Goal: Task Accomplishment & Management: Manage account settings

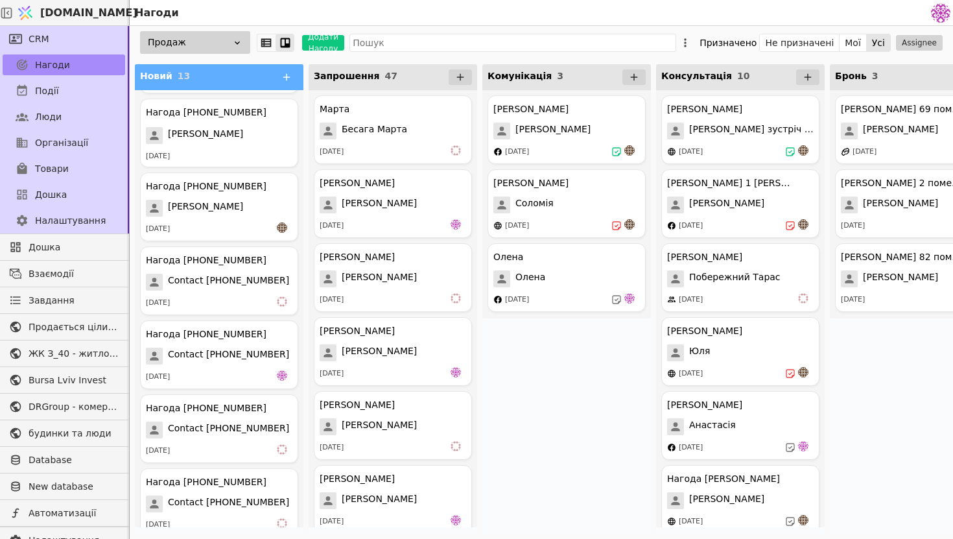
scroll to position [529, 0]
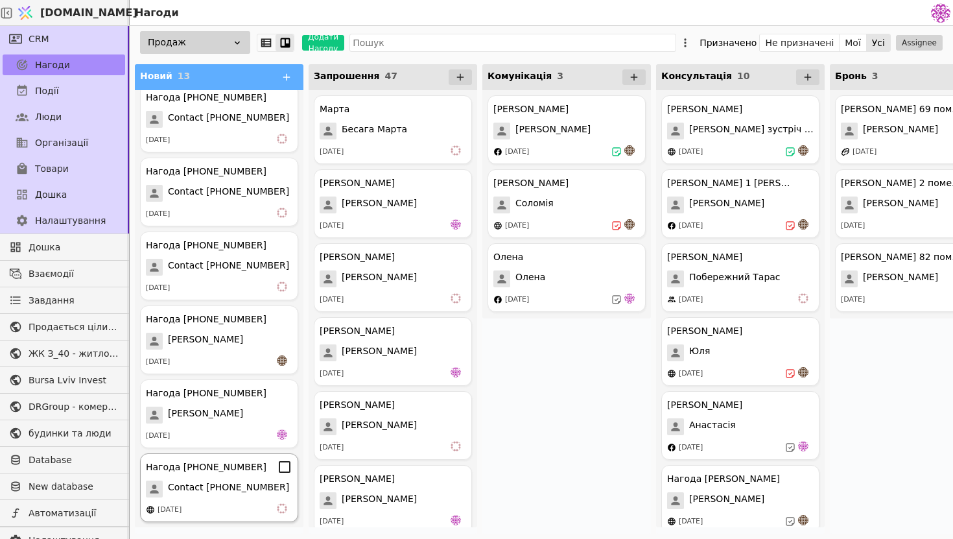
click at [227, 510] on div "[DATE]" at bounding box center [219, 509] width 147 height 13
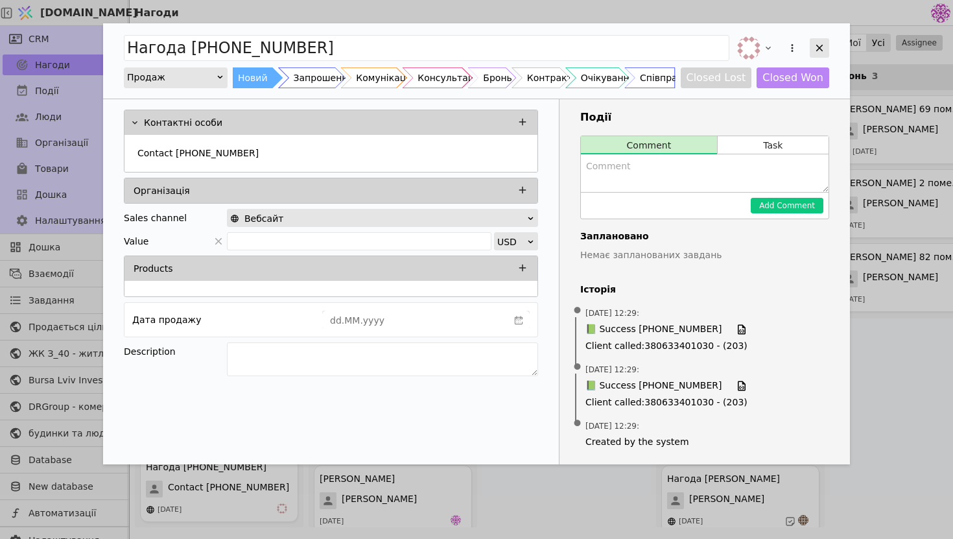
click at [818, 50] on icon "Add Opportunity" at bounding box center [820, 48] width 12 height 12
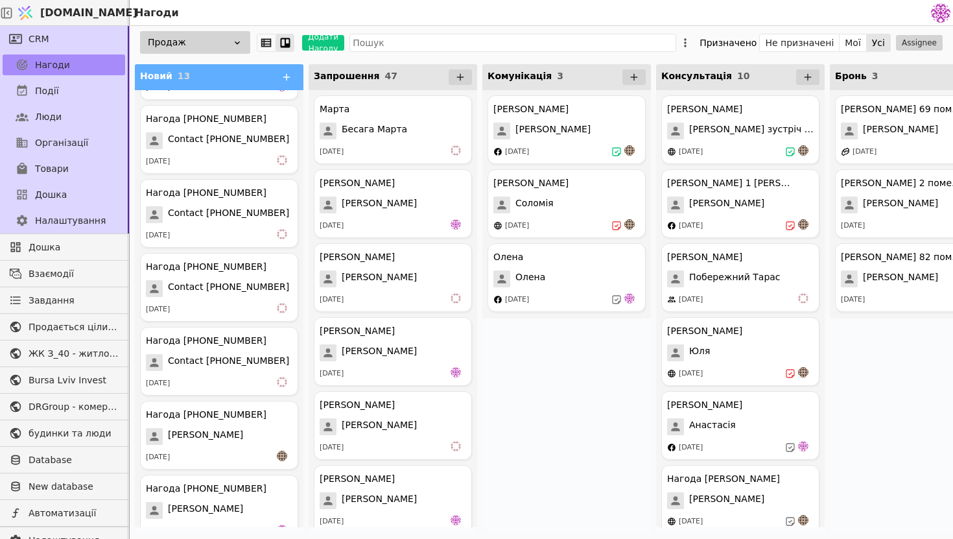
scroll to position [529, 0]
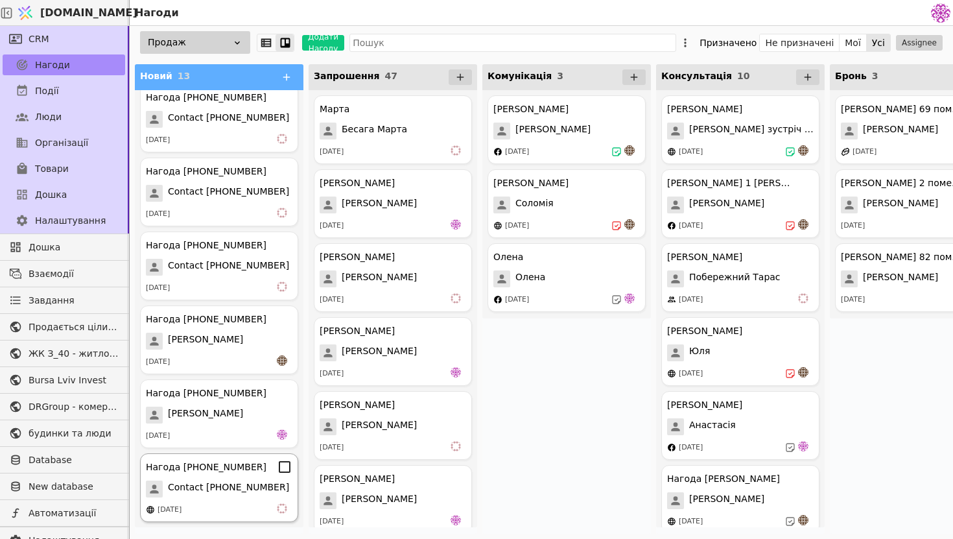
click at [255, 505] on div "[DATE]" at bounding box center [219, 509] width 147 height 13
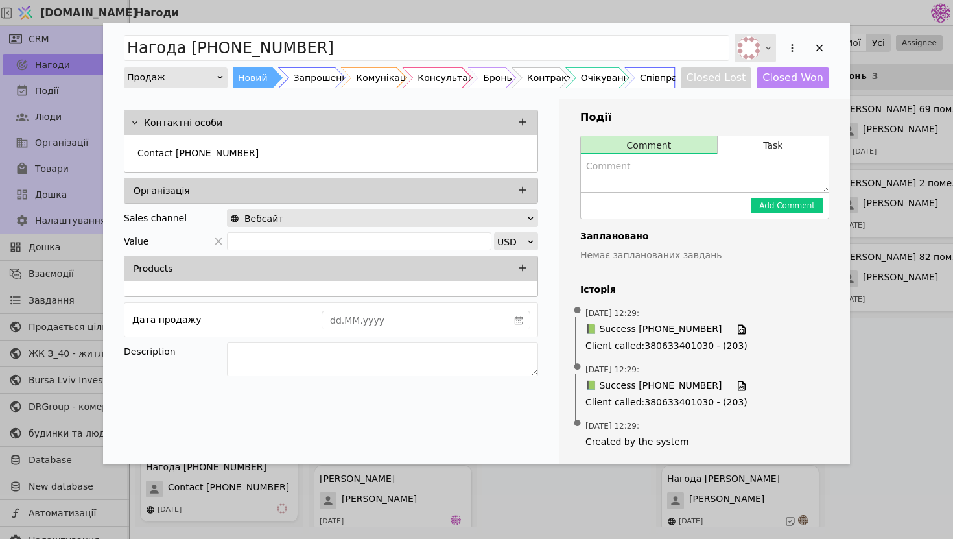
click at [761, 62] on div "Add Opportunity" at bounding box center [756, 48] width 42 height 29
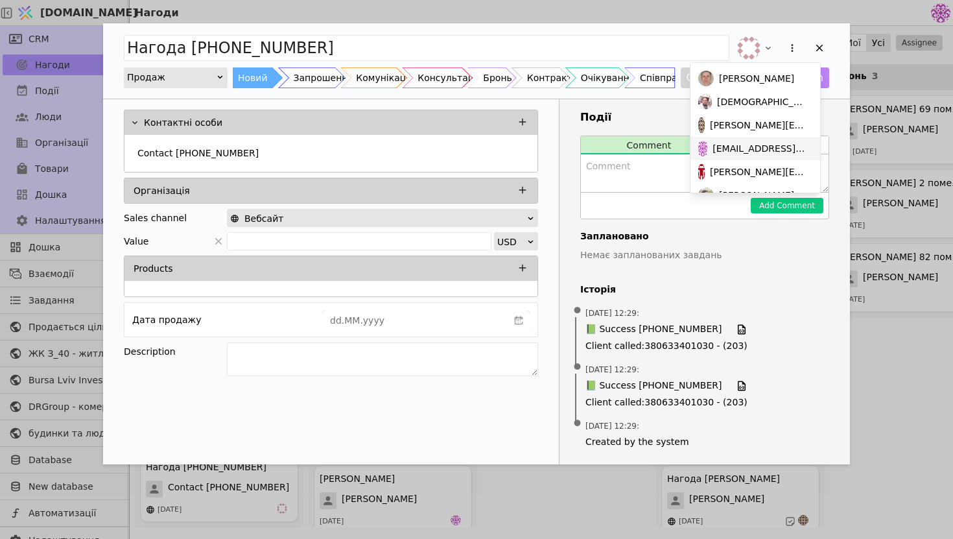
click at [772, 147] on span "[EMAIL_ADDRESS][DOMAIN_NAME]" at bounding box center [760, 149] width 95 height 14
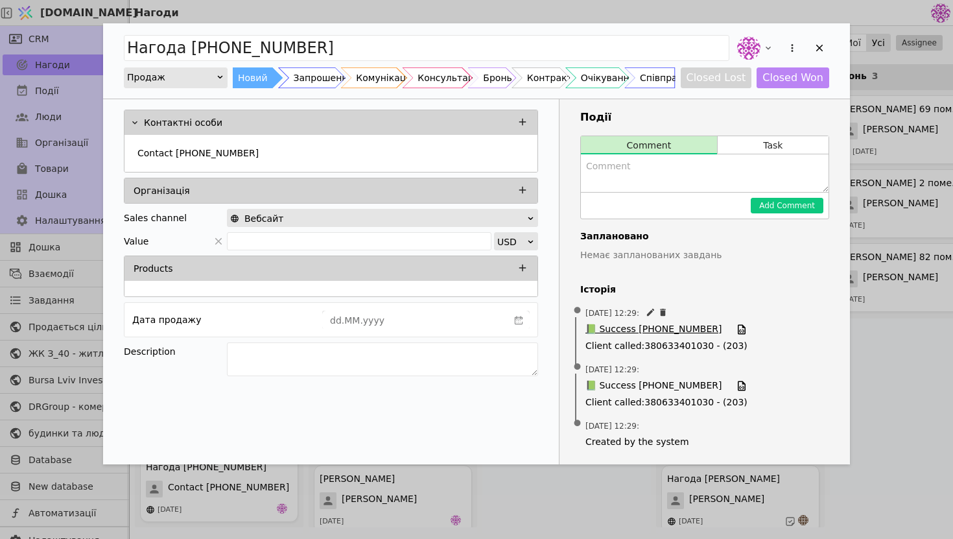
click at [680, 329] on span "📗 Success [PHONE_NUMBER]" at bounding box center [654, 329] width 136 height 14
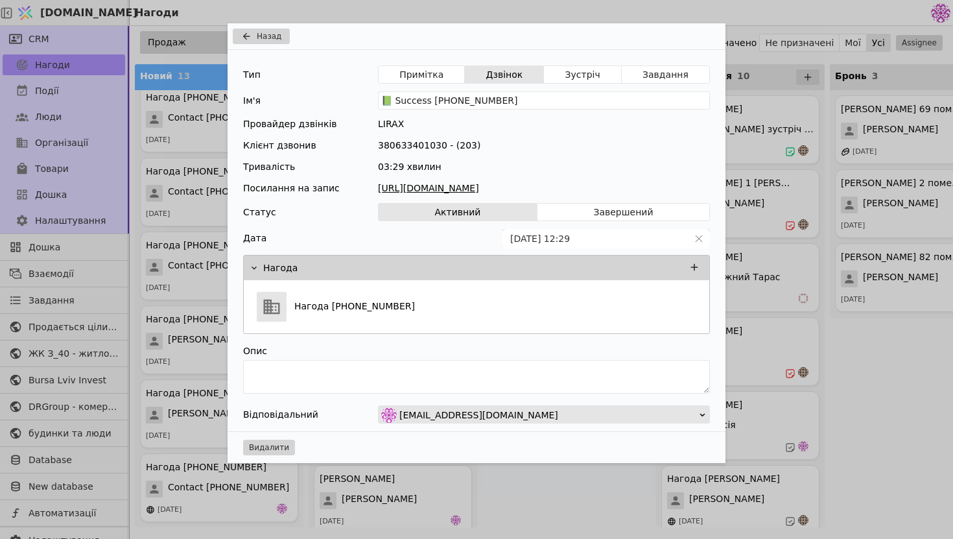
click at [564, 184] on link "[URL][DOMAIN_NAME]" at bounding box center [544, 189] width 332 height 14
click at [266, 42] on button "Назад" at bounding box center [261, 37] width 57 height 16
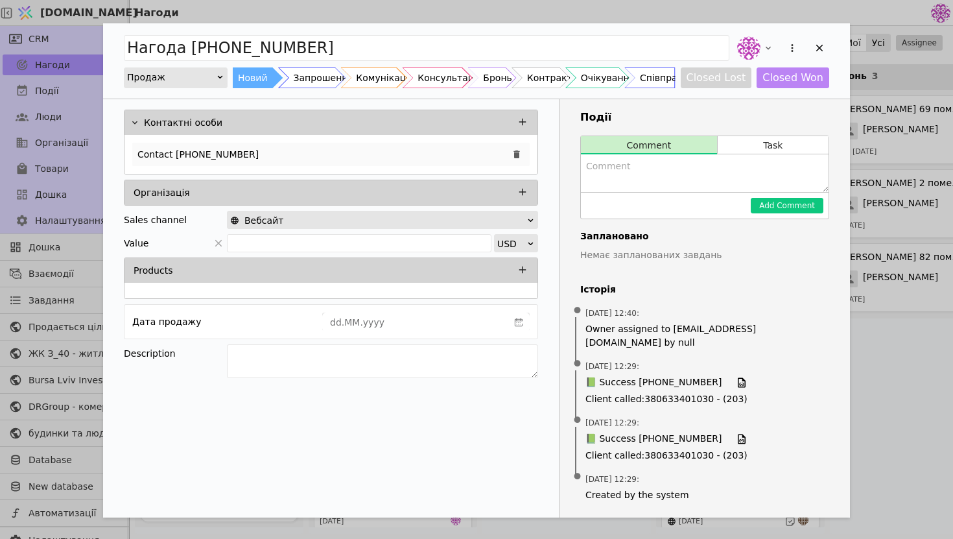
click at [351, 152] on div "Contact [PHONE_NUMBER]" at bounding box center [331, 154] width 398 height 23
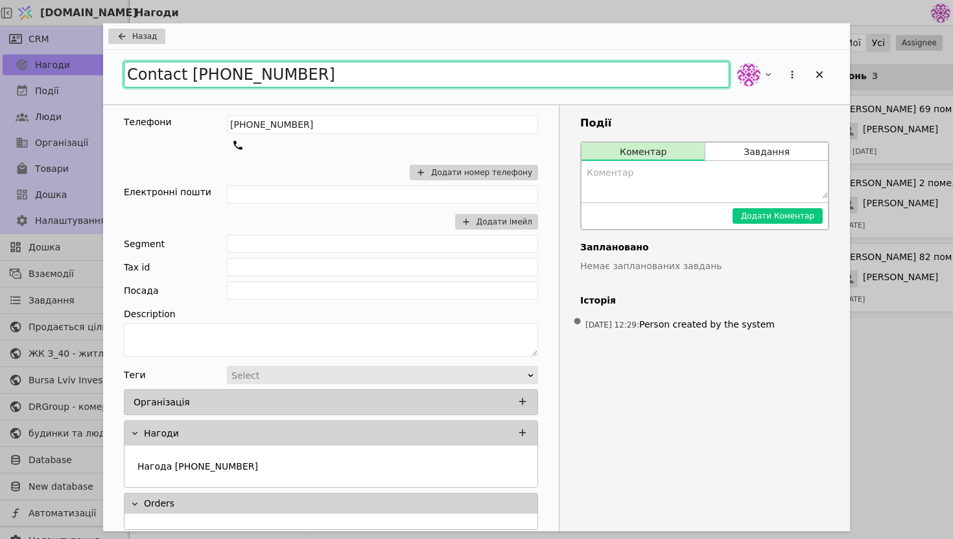
drag, startPoint x: 328, startPoint y: 81, endPoint x: 116, endPoint y: 73, distance: 212.2
click at [116, 73] on div "Contact [PHONE_NUMBER]" at bounding box center [476, 77] width 747 height 54
type input "[PERSON_NAME] 2-3кімнатні"
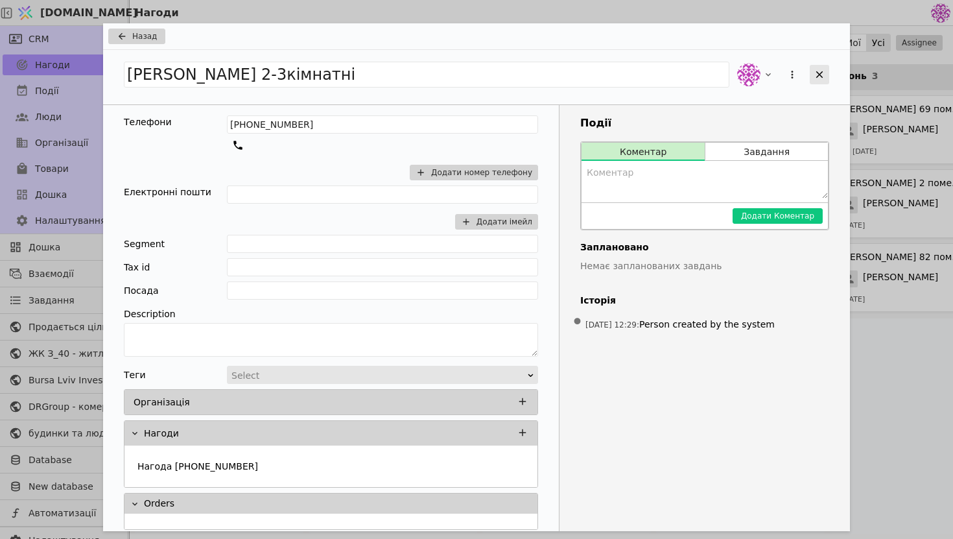
click at [810, 72] on div "Add Opportunity" at bounding box center [819, 74] width 19 height 19
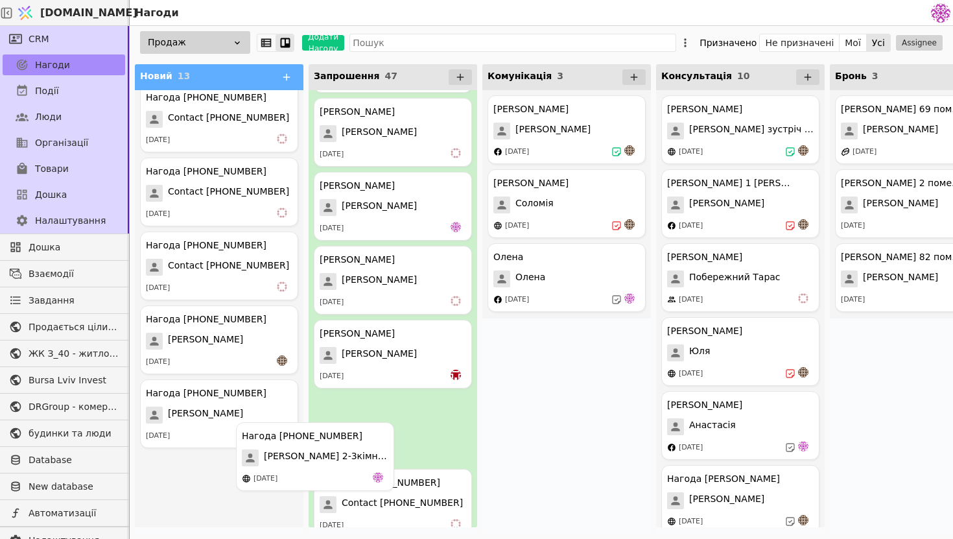
scroll to position [890, 0]
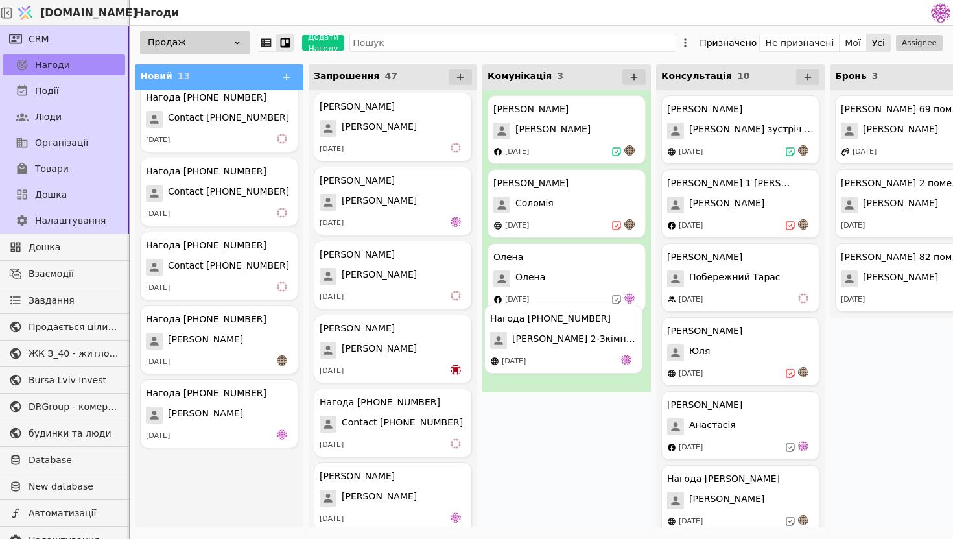
drag, startPoint x: 230, startPoint y: 488, endPoint x: 580, endPoint y: 338, distance: 380.9
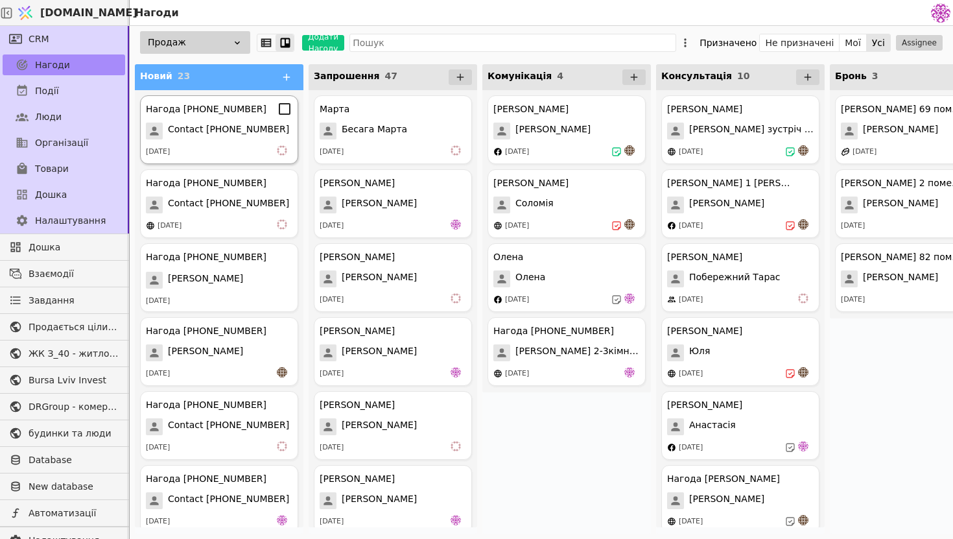
scroll to position [3, 0]
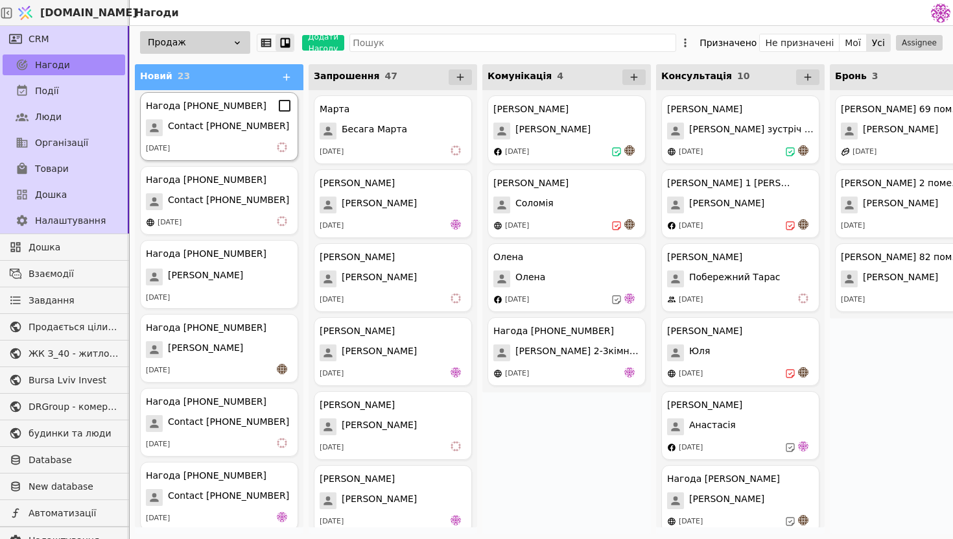
click at [286, 107] on icon at bounding box center [285, 106] width 16 height 16
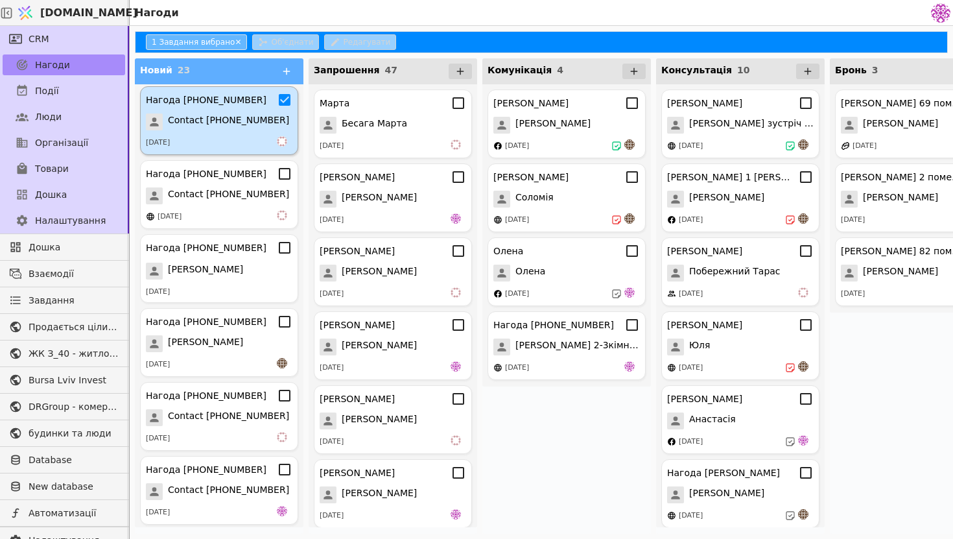
scroll to position [28, 0]
click at [287, 175] on icon at bounding box center [285, 174] width 16 height 16
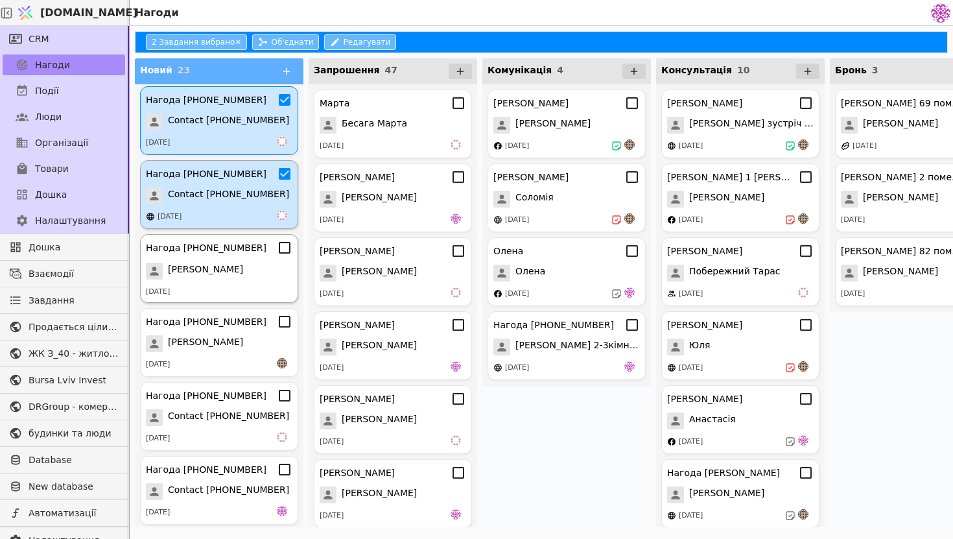
click at [286, 248] on icon at bounding box center [285, 248] width 16 height 16
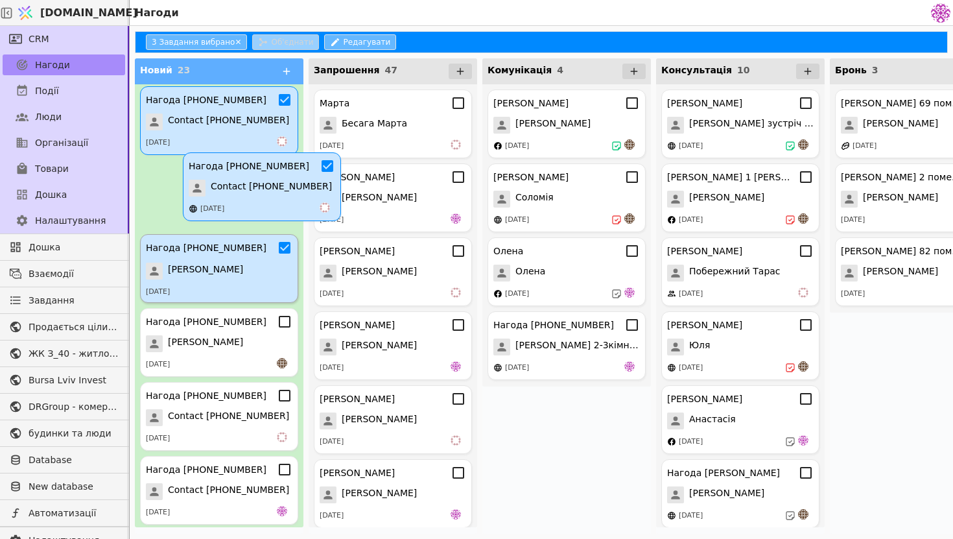
scroll to position [0, 0]
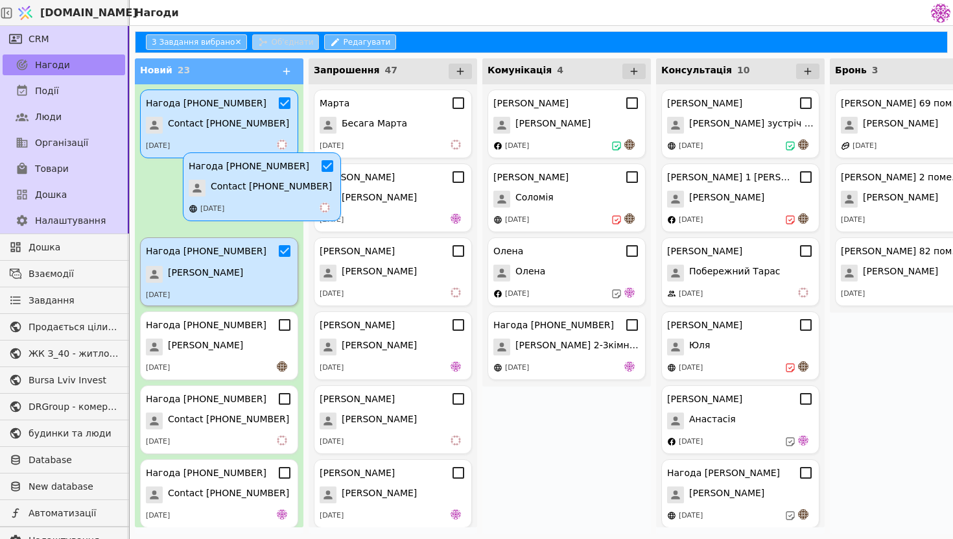
drag, startPoint x: 244, startPoint y: 202, endPoint x: 232, endPoint y: 174, distance: 29.6
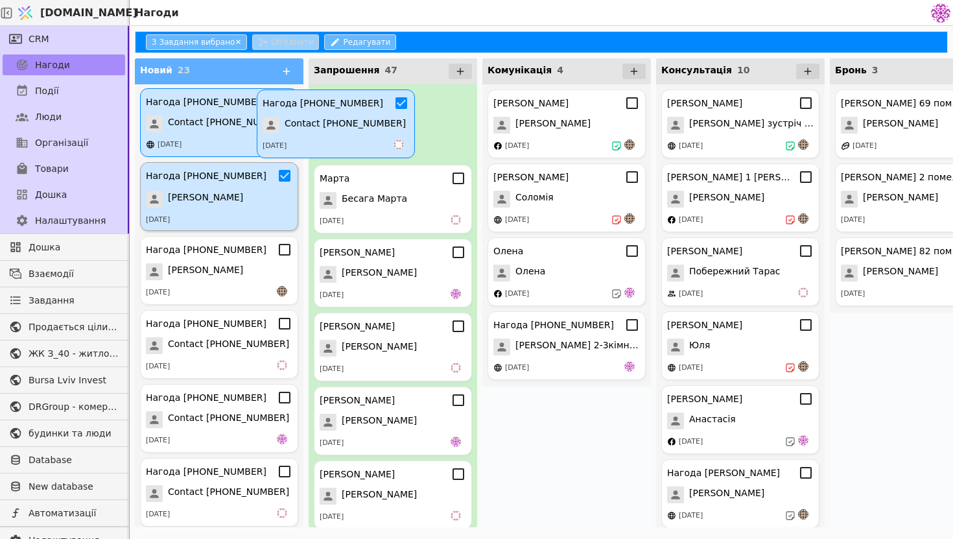
drag, startPoint x: 231, startPoint y: 140, endPoint x: 374, endPoint y: 139, distance: 143.3
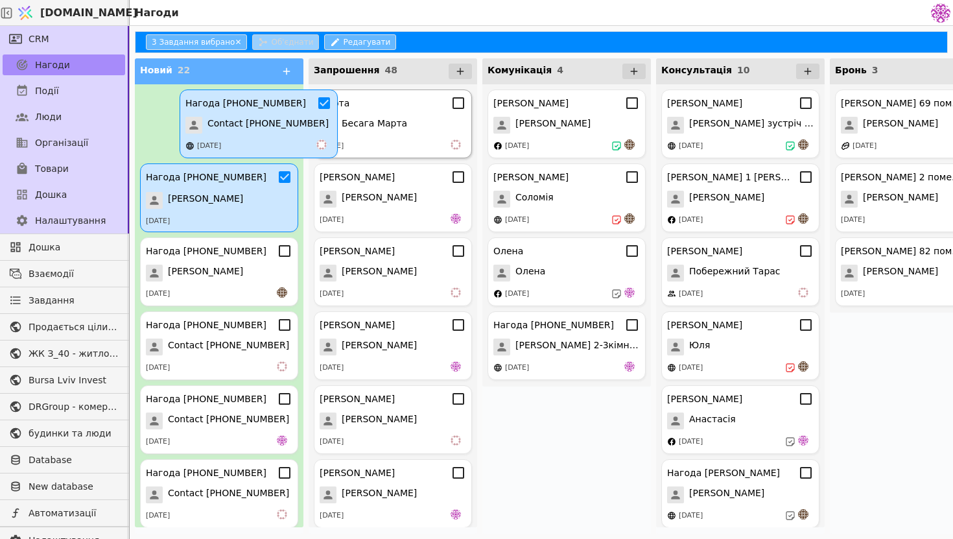
drag, startPoint x: 241, startPoint y: 139, endPoint x: 337, endPoint y: 141, distance: 96.6
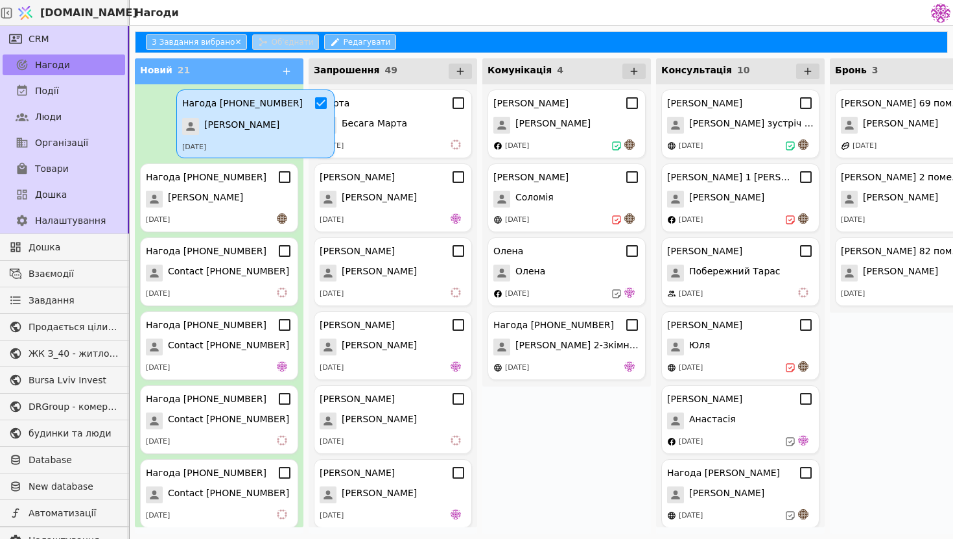
drag, startPoint x: 225, startPoint y: 141, endPoint x: 359, endPoint y: 141, distance: 133.6
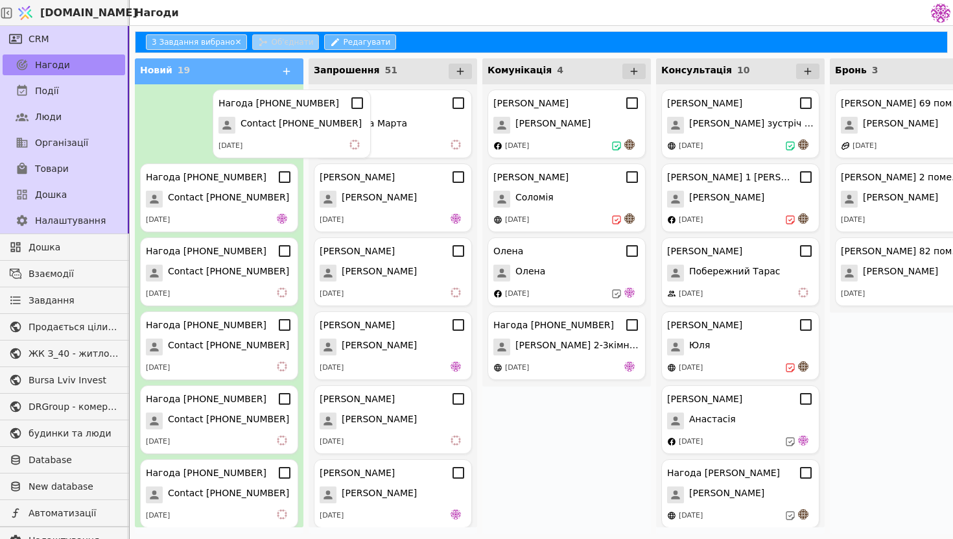
drag, startPoint x: 230, startPoint y: 136, endPoint x: 364, endPoint y: 136, distance: 134.2
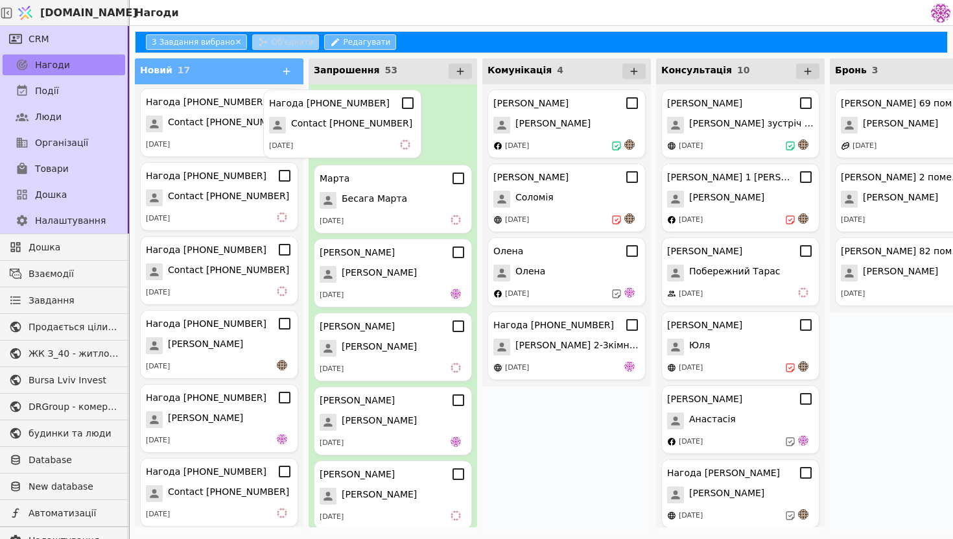
drag, startPoint x: 223, startPoint y: 126, endPoint x: 379, endPoint y: 125, distance: 156.3
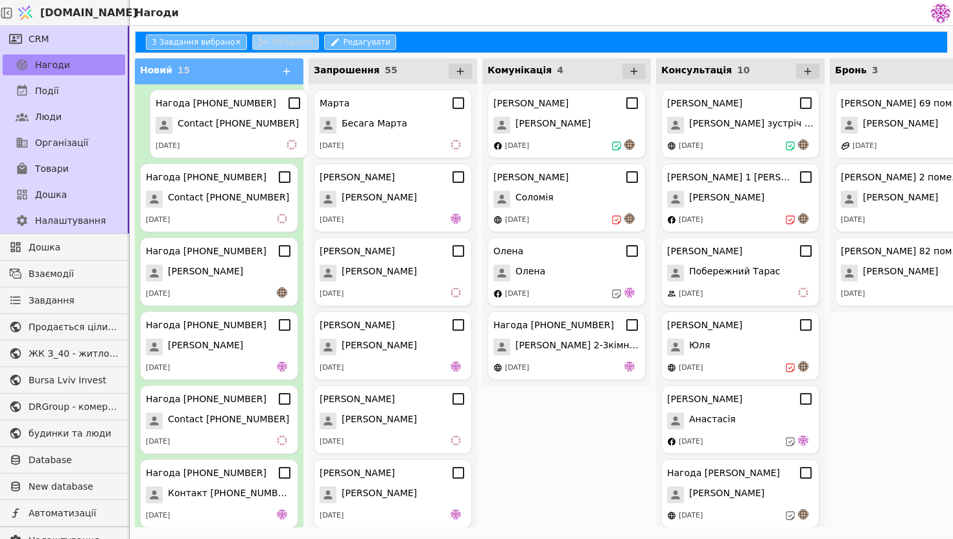
drag, startPoint x: 198, startPoint y: 126, endPoint x: 353, endPoint y: 126, distance: 155.0
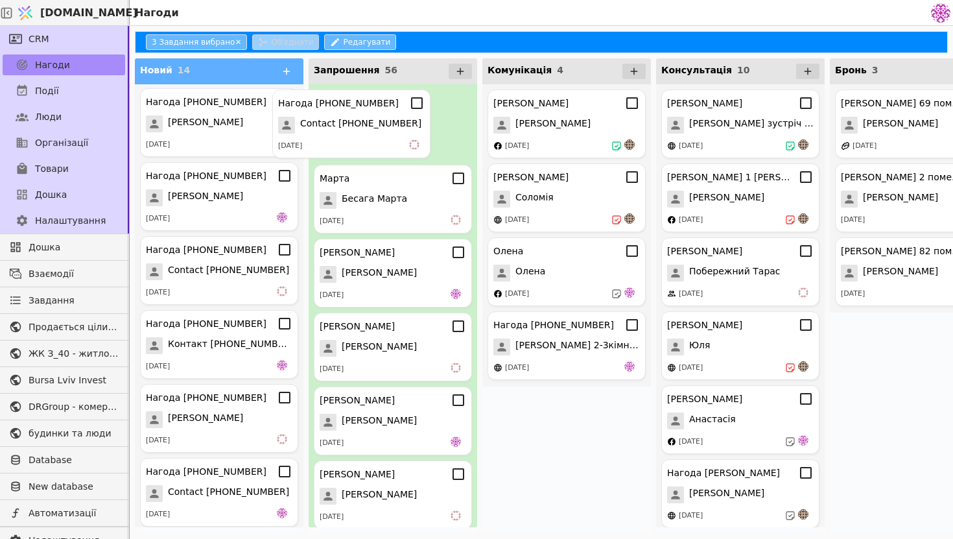
drag, startPoint x: 248, startPoint y: 137, endPoint x: 375, endPoint y: 127, distance: 127.5
drag, startPoint x: 211, startPoint y: 126, endPoint x: 368, endPoint y: 126, distance: 157.6
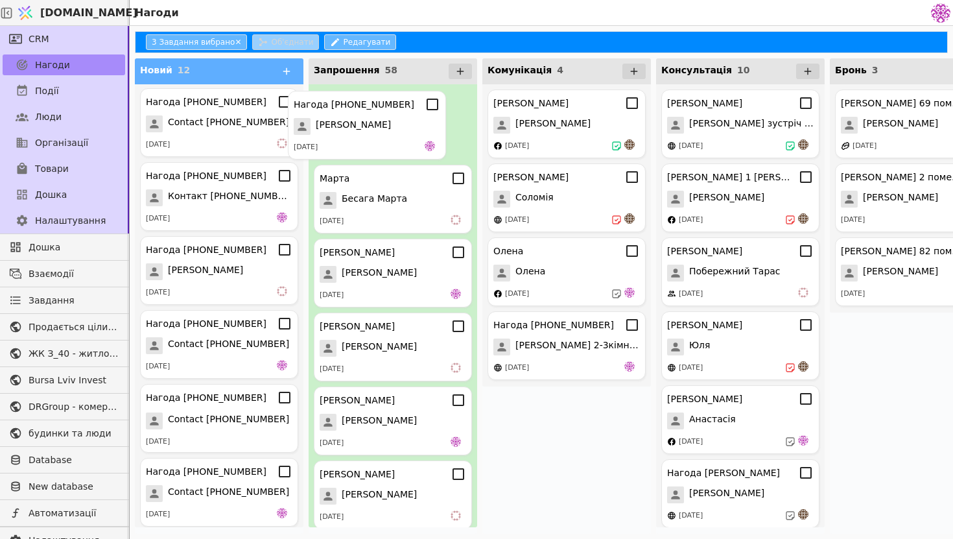
drag, startPoint x: 207, startPoint y: 131, endPoint x: 359, endPoint y: 132, distance: 151.7
drag, startPoint x: 207, startPoint y: 127, endPoint x: 374, endPoint y: 127, distance: 167.3
drag, startPoint x: 220, startPoint y: 130, endPoint x: 366, endPoint y: 132, distance: 145.9
drag, startPoint x: 211, startPoint y: 132, endPoint x: 389, endPoint y: 132, distance: 178.3
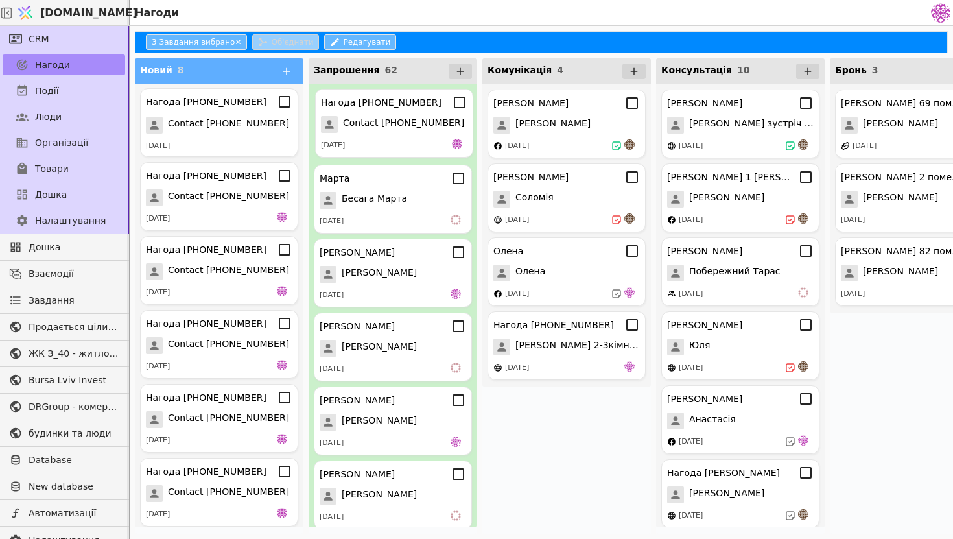
drag, startPoint x: 193, startPoint y: 128, endPoint x: 374, endPoint y: 128, distance: 180.3
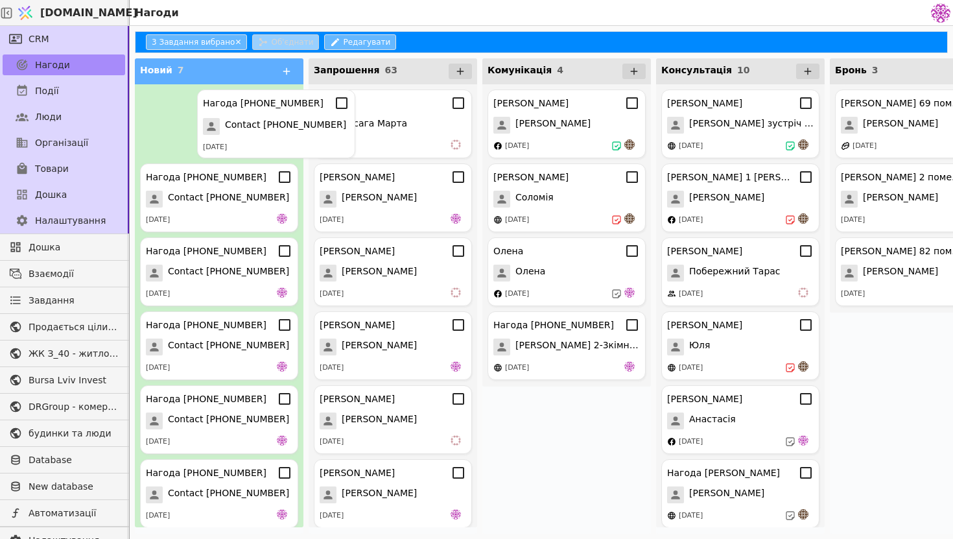
drag, startPoint x: 214, startPoint y: 118, endPoint x: 387, endPoint y: 119, distance: 173.1
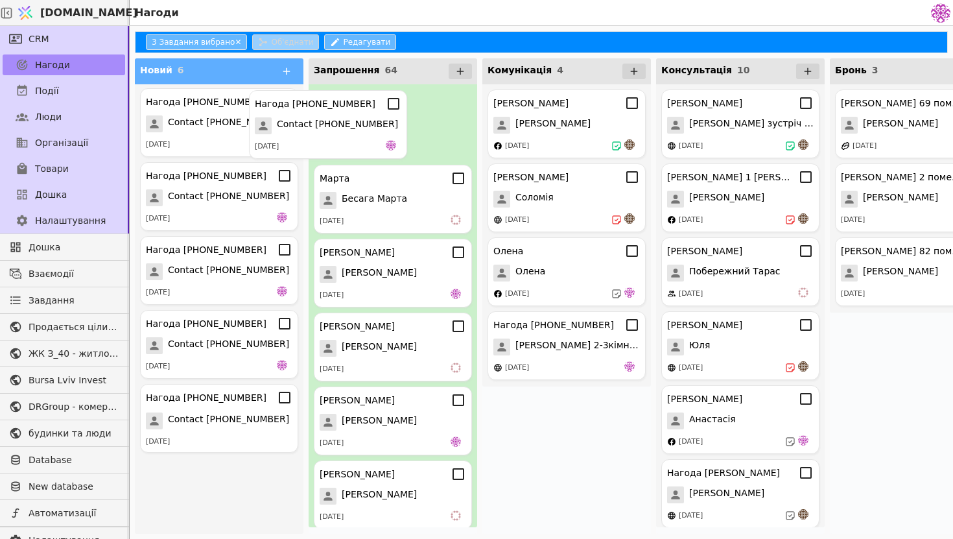
drag, startPoint x: 221, startPoint y: 108, endPoint x: 344, endPoint y: 109, distance: 122.6
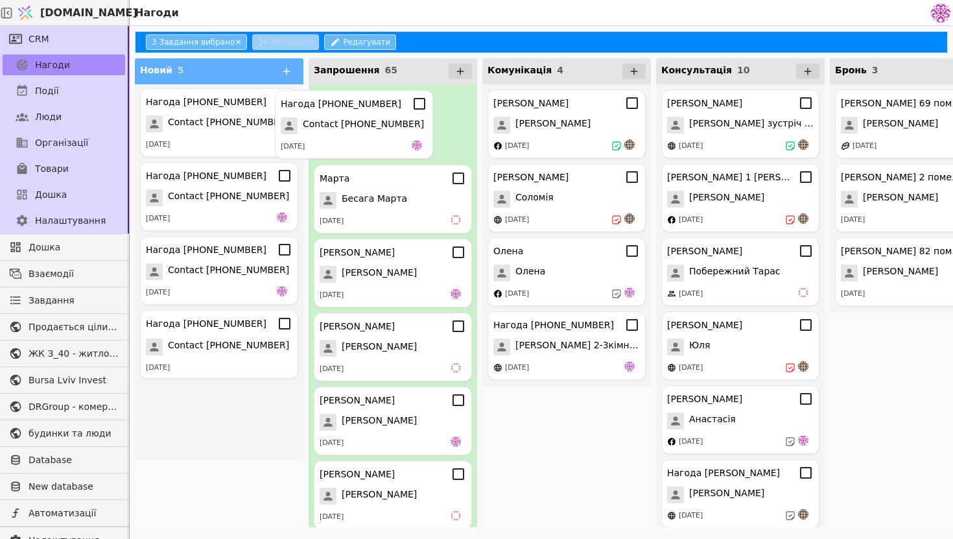
drag, startPoint x: 214, startPoint y: 118, endPoint x: 357, endPoint y: 119, distance: 142.7
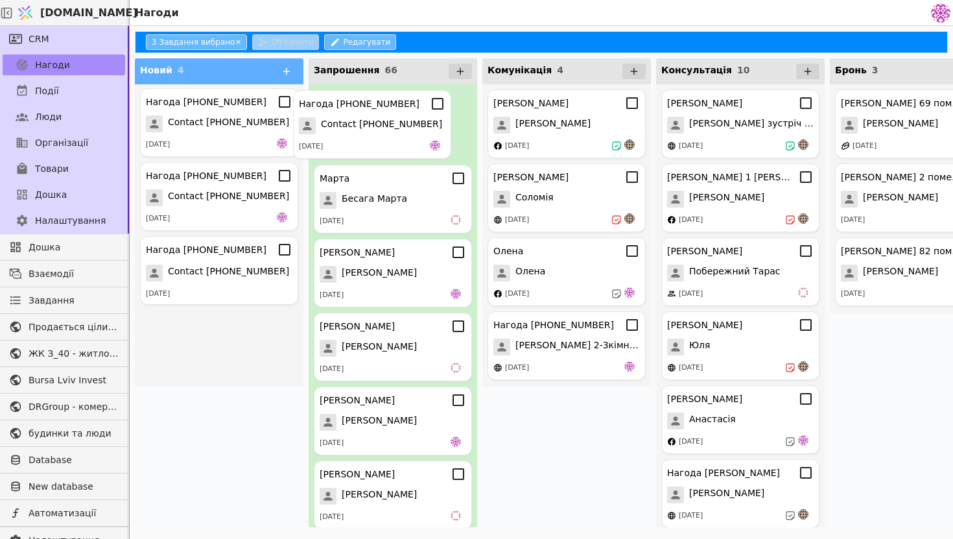
drag, startPoint x: 203, startPoint y: 117, endPoint x: 383, endPoint y: 122, distance: 179.7
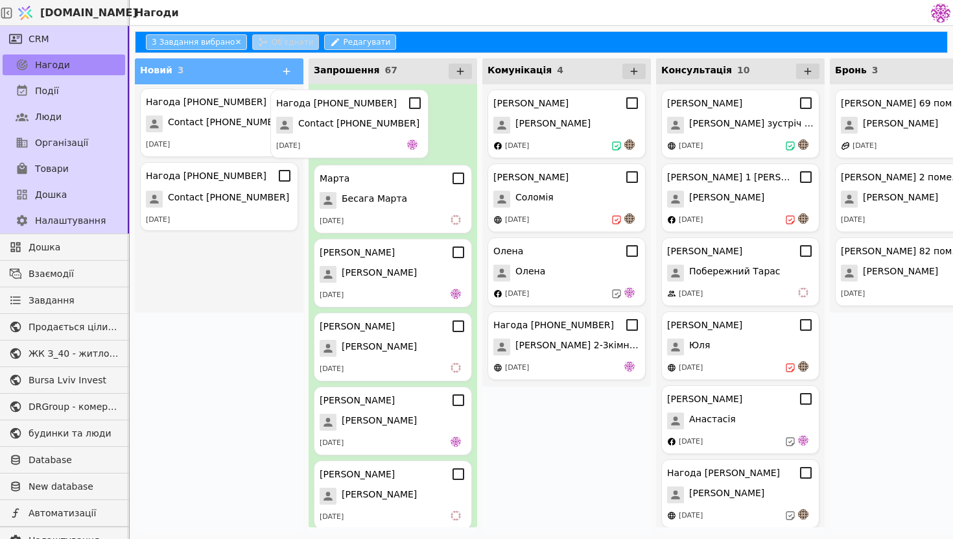
drag, startPoint x: 182, startPoint y: 113, endPoint x: 337, endPoint y: 116, distance: 155.0
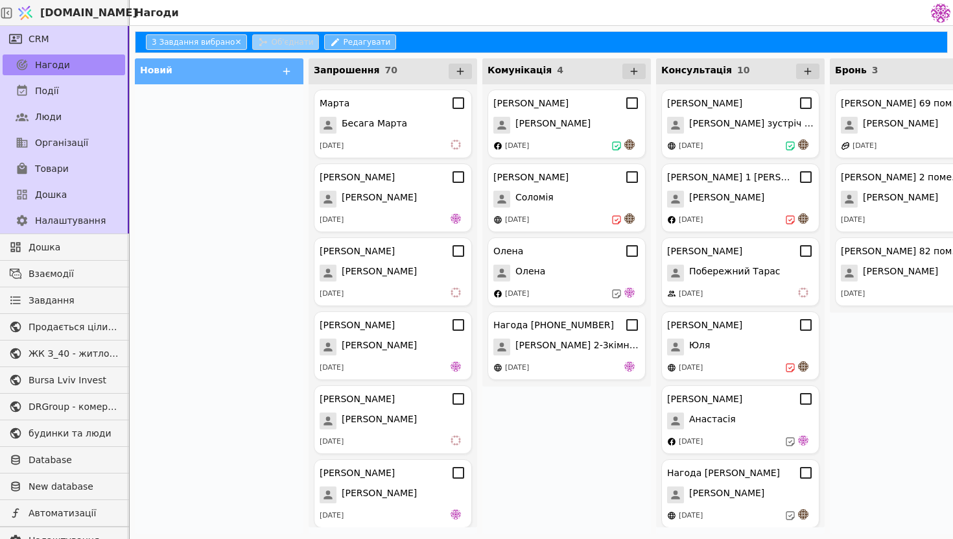
click at [230, 163] on div at bounding box center [219, 308] width 169 height 449
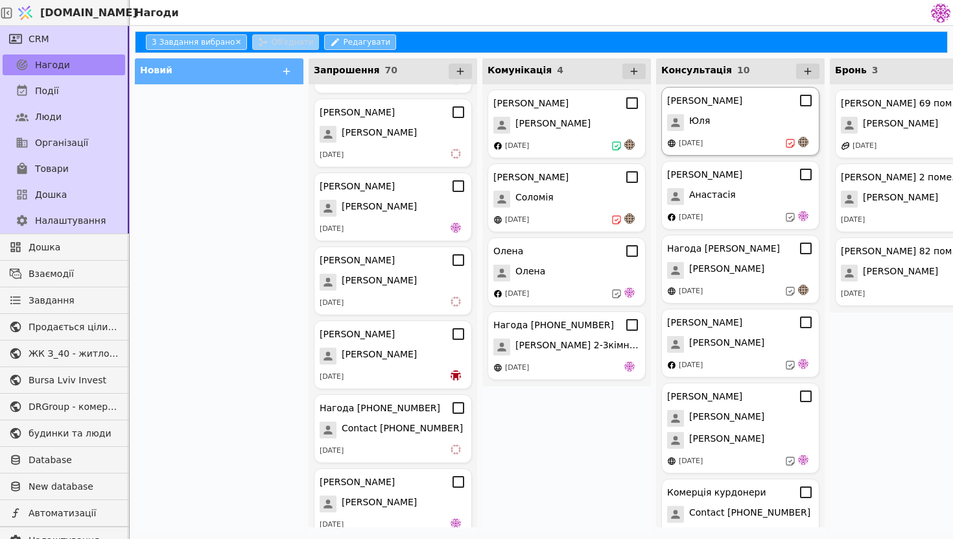
scroll to position [324, 0]
